Goal: Download file/media

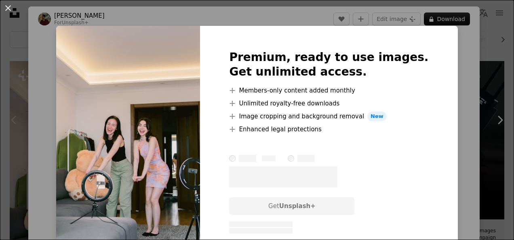
scroll to position [81, 0]
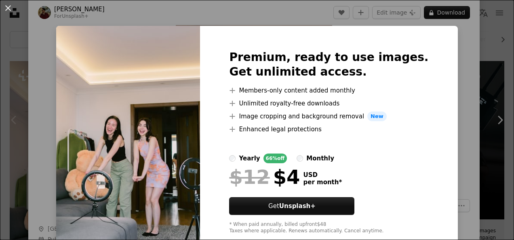
click at [466, 65] on div "An X shape Premium, ready to use images. Get unlimited access. A plus sign Memb…" at bounding box center [257, 120] width 514 height 240
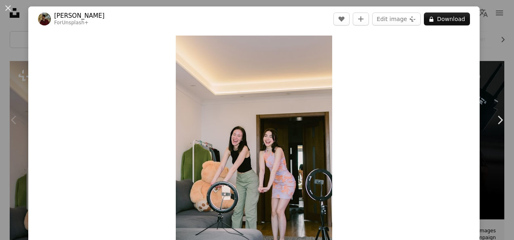
click at [487, 56] on div "An X shape Chevron left Chevron right [PERSON_NAME] For Unsplash+ A heart A plu…" at bounding box center [257, 120] width 514 height 240
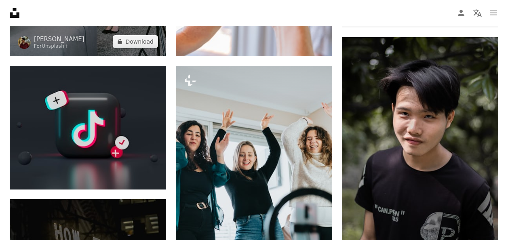
scroll to position [404, 0]
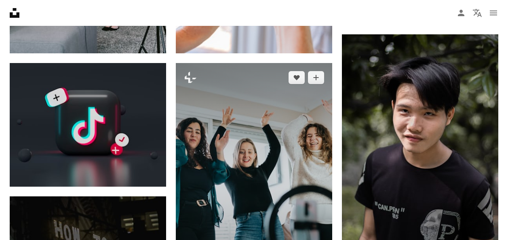
click at [203, 126] on img at bounding box center [254, 180] width 156 height 235
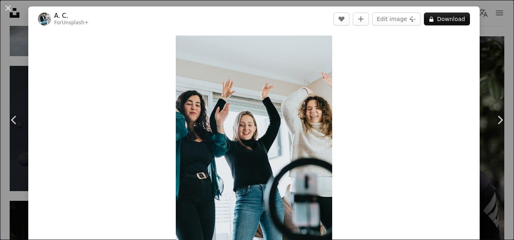
click at [477, 30] on div "An X shape Chevron left Chevron right A. C. For Unsplash+ A heart A plus sign E…" at bounding box center [257, 120] width 514 height 240
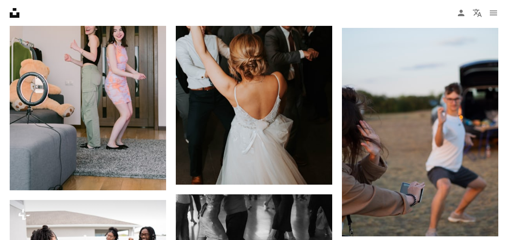
scroll to position [768, 0]
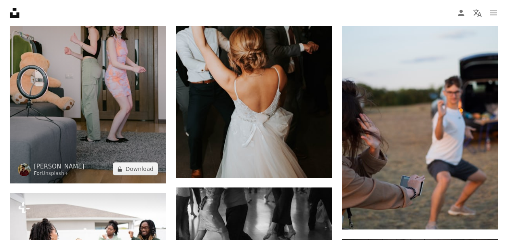
click at [82, 82] on img at bounding box center [88, 66] width 156 height 235
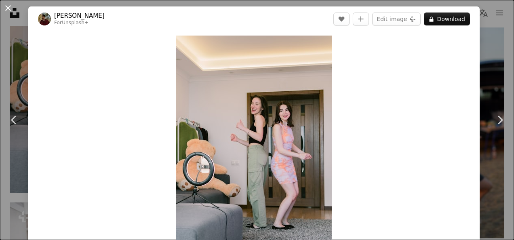
click at [6, 6] on button "An X shape" at bounding box center [8, 8] width 10 height 10
